Goal: Register for event/course

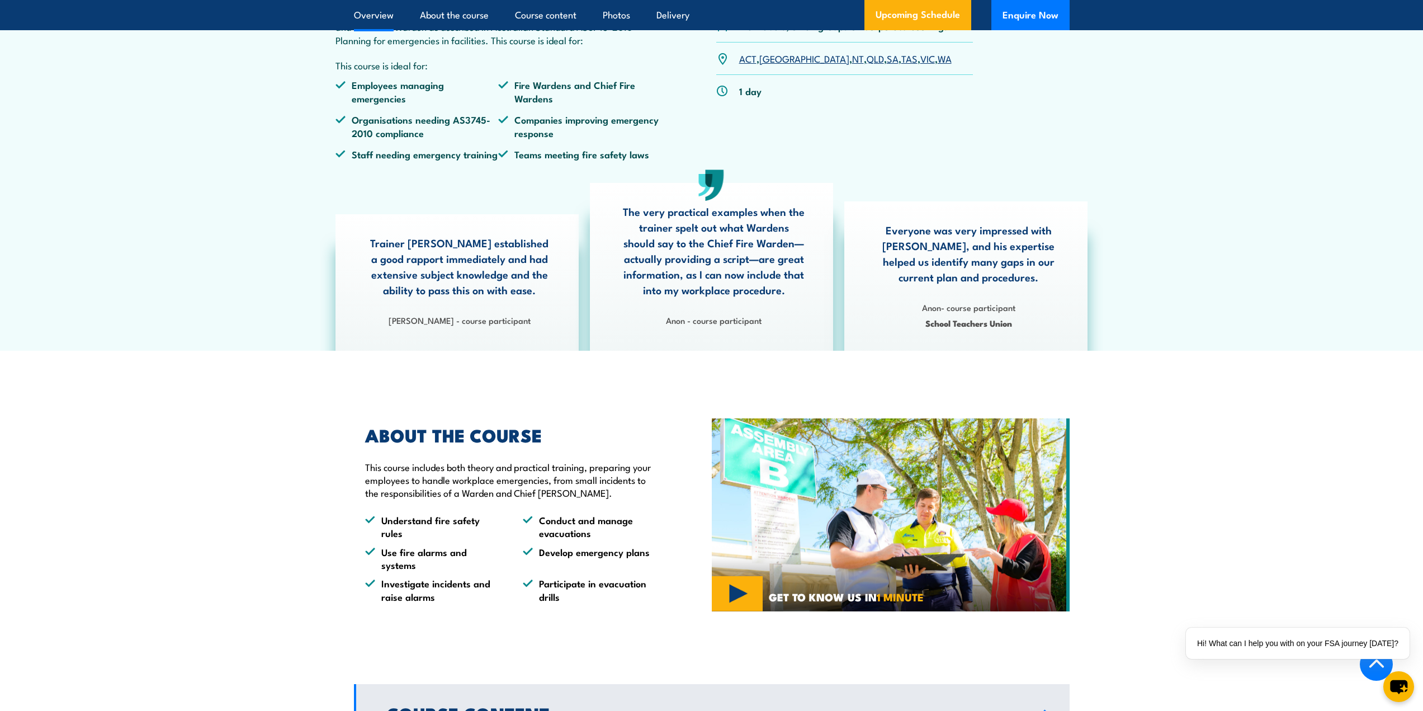
scroll to position [447, 0]
click at [773, 64] on link "[GEOGRAPHIC_DATA]" at bounding box center [804, 56] width 90 height 13
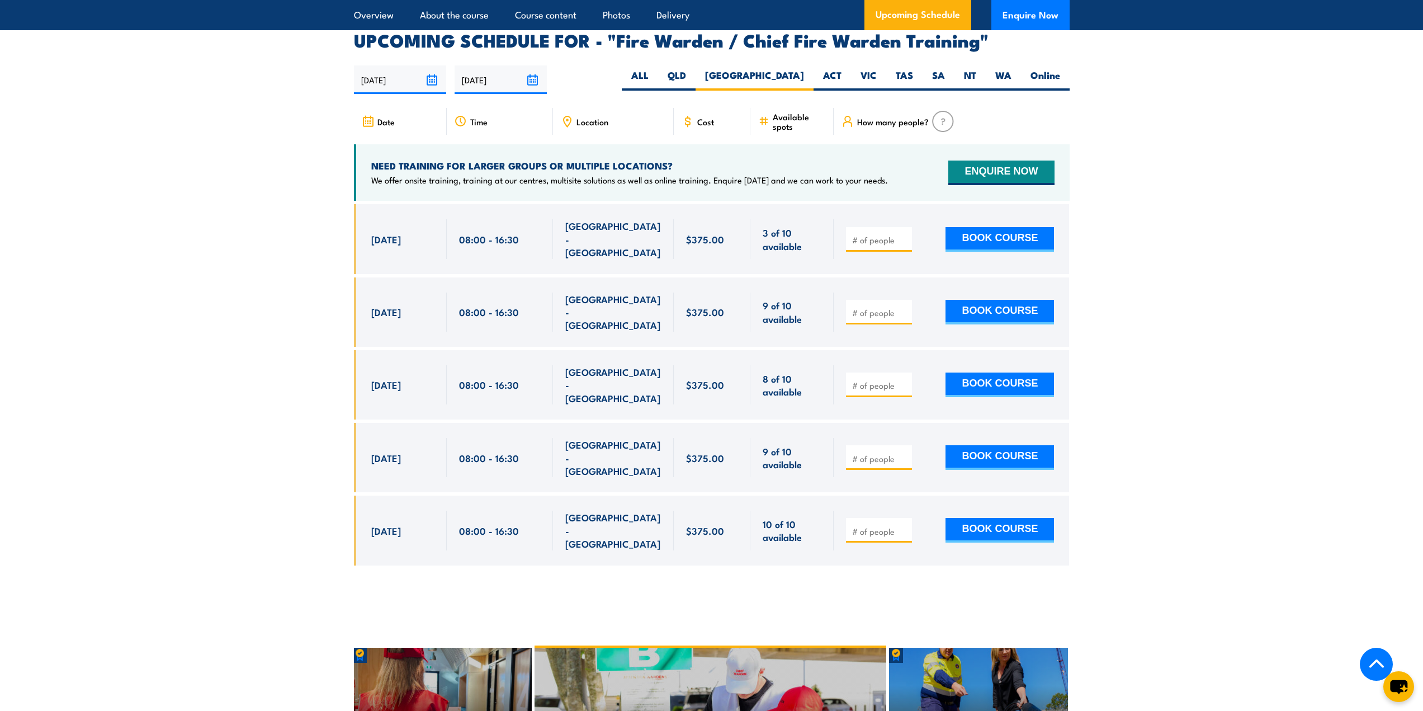
scroll to position [1924, 0]
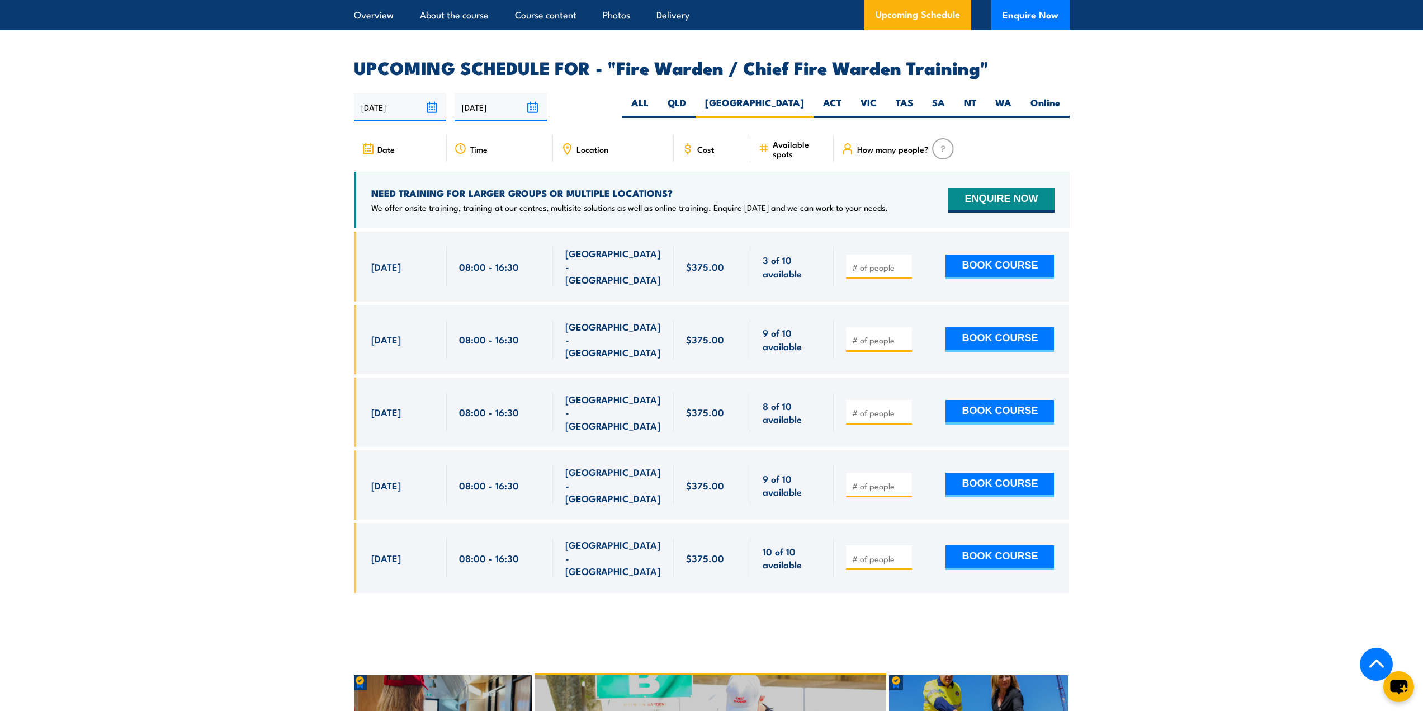
click at [597, 146] on span "Location" at bounding box center [592, 149] width 32 height 10
click at [569, 146] on icon at bounding box center [567, 149] width 12 height 12
drag, startPoint x: 398, startPoint y: 187, endPoint x: 594, endPoint y: 187, distance: 196.2
click at [590, 188] on h4 "NEED TRAINING FOR LARGER GROUPS OR MULTIPLE LOCATIONS?" at bounding box center [629, 193] width 517 height 12
click at [618, 187] on h4 "NEED TRAINING FOR LARGER GROUPS OR MULTIPLE LOCATIONS?" at bounding box center [629, 193] width 517 height 12
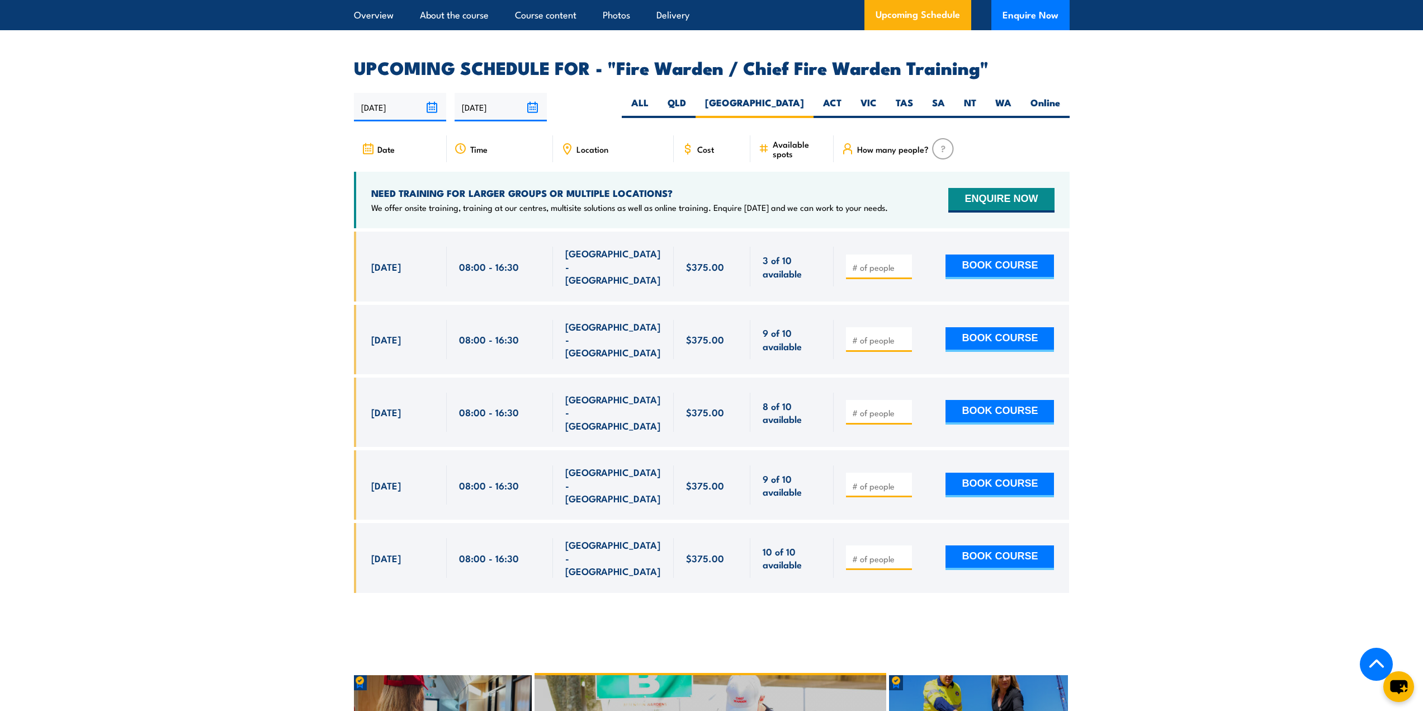
click at [1241, 218] on section "UPCOMING SCHEDULE FOR - "Fire Warden / Chief Fire Warden Training" [DATE] [DATE]" at bounding box center [711, 334] width 1423 height 550
drag, startPoint x: 569, startPoint y: 254, endPoint x: 662, endPoint y: 257, distance: 92.8
click at [662, 257] on div "[GEOGRAPHIC_DATA] - [GEOGRAPHIC_DATA]" at bounding box center [613, 265] width 121 height 69
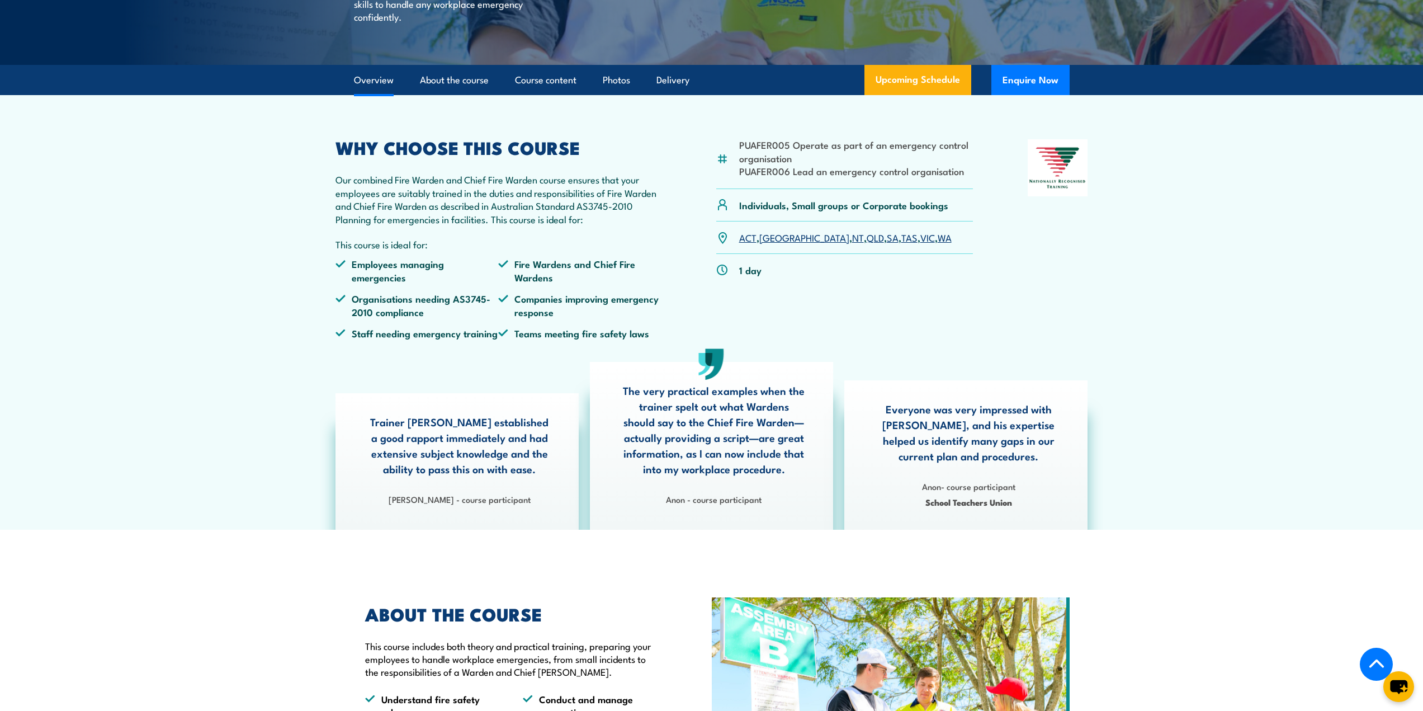
scroll to position [280, 0]
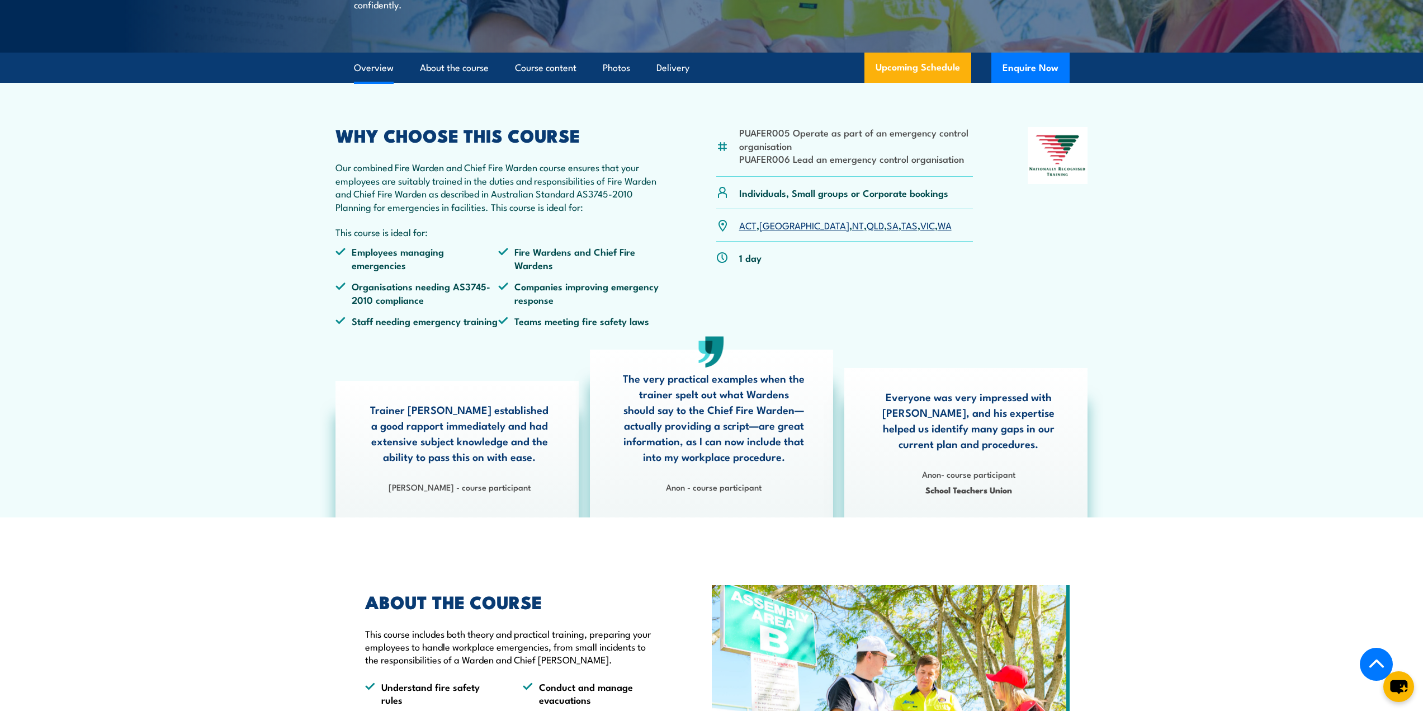
click at [218, 357] on section "PUAFER005 Operate as part of an emergency control organisation PUAFER006 Lead a…" at bounding box center [711, 300] width 1423 height 434
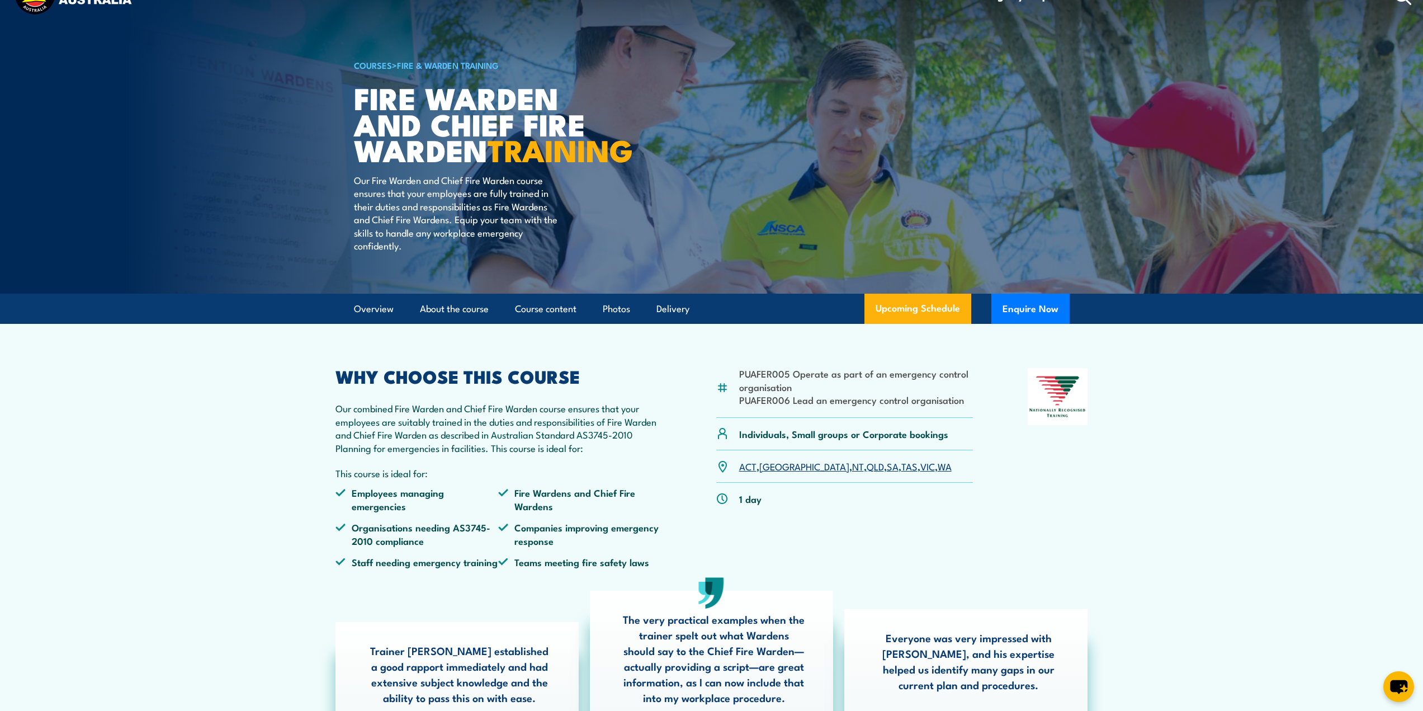
scroll to position [0, 0]
